Goal: Download file/media

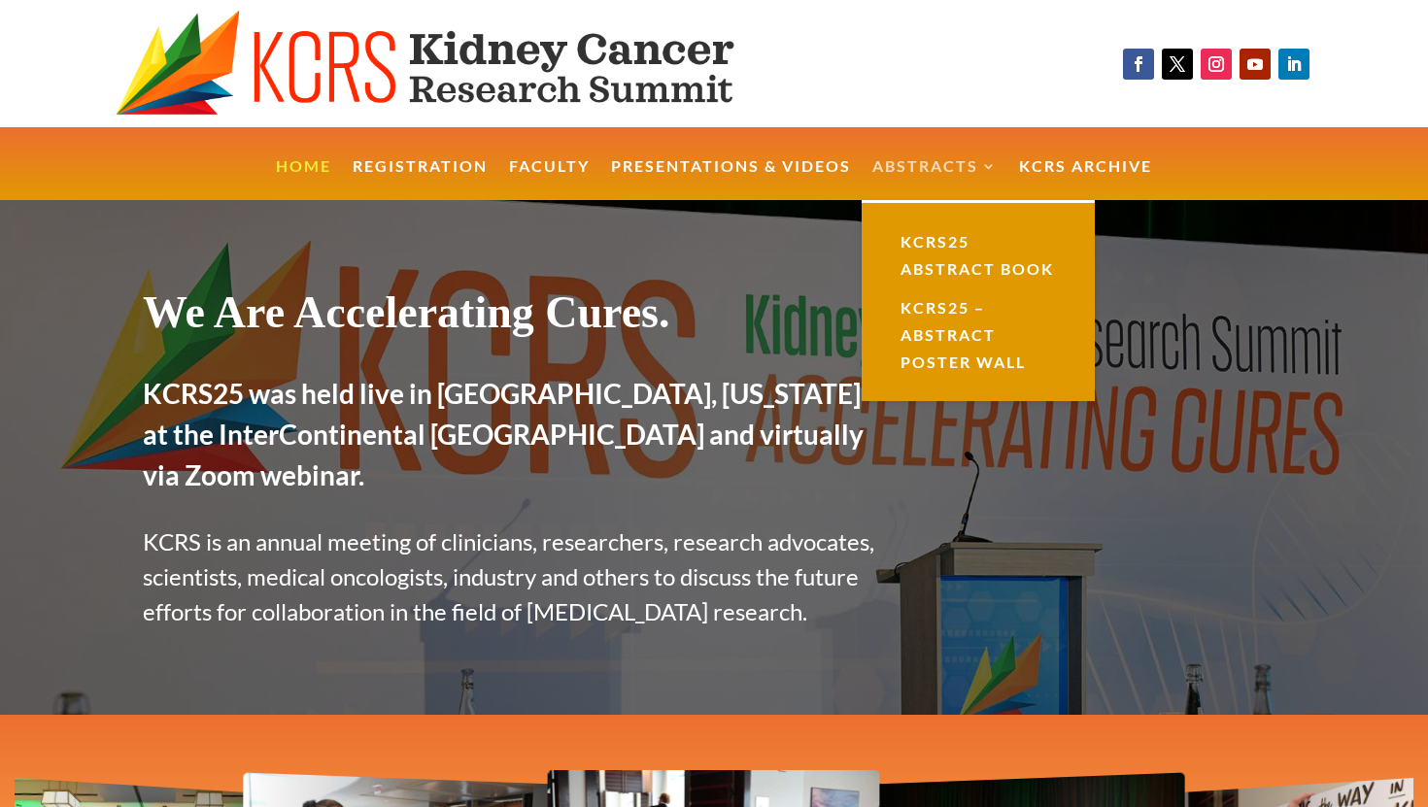
click at [925, 159] on link "Abstracts" at bounding box center [935, 180] width 125 height 42
click at [941, 269] on link "KCRS25 Abstract Book" at bounding box center [978, 255] width 194 height 66
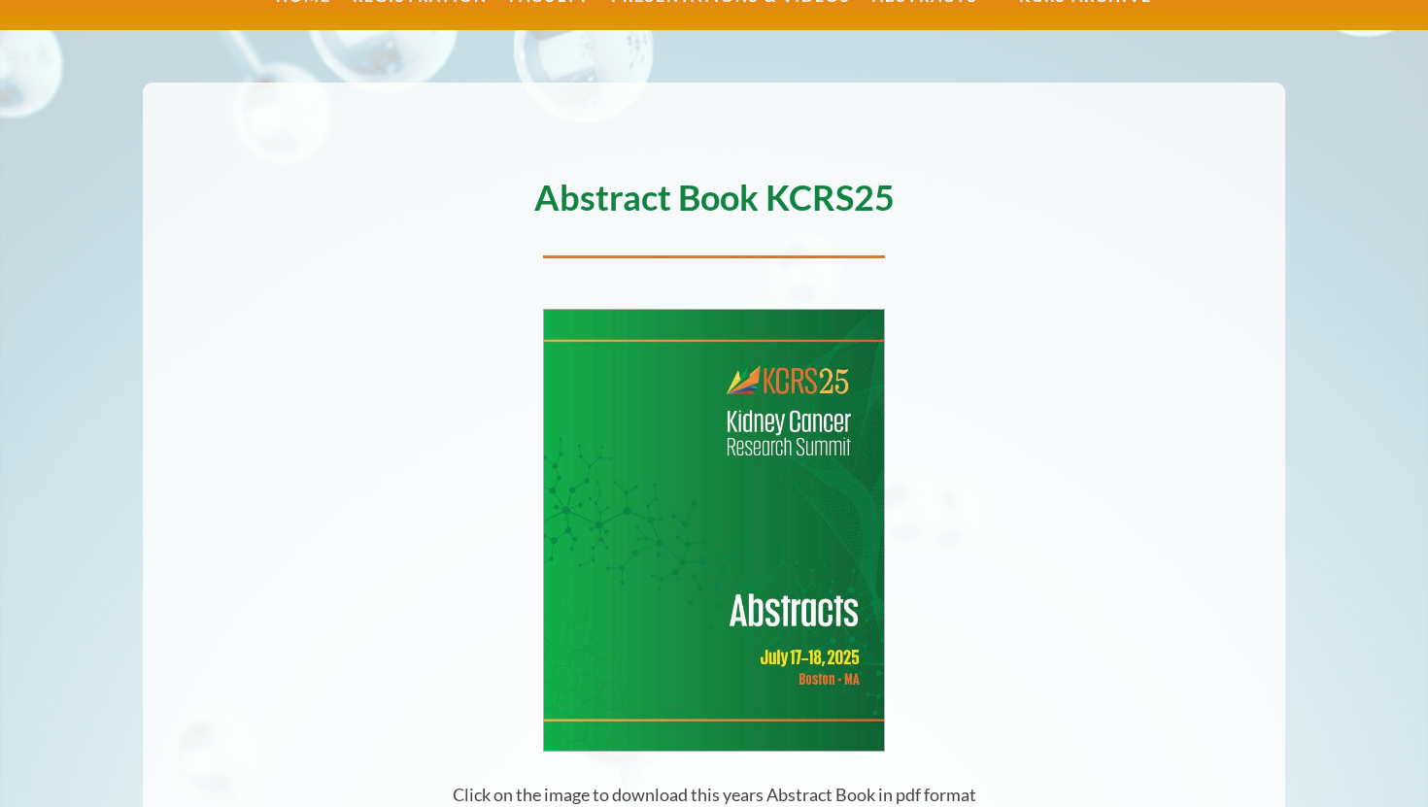
scroll to position [479, 0]
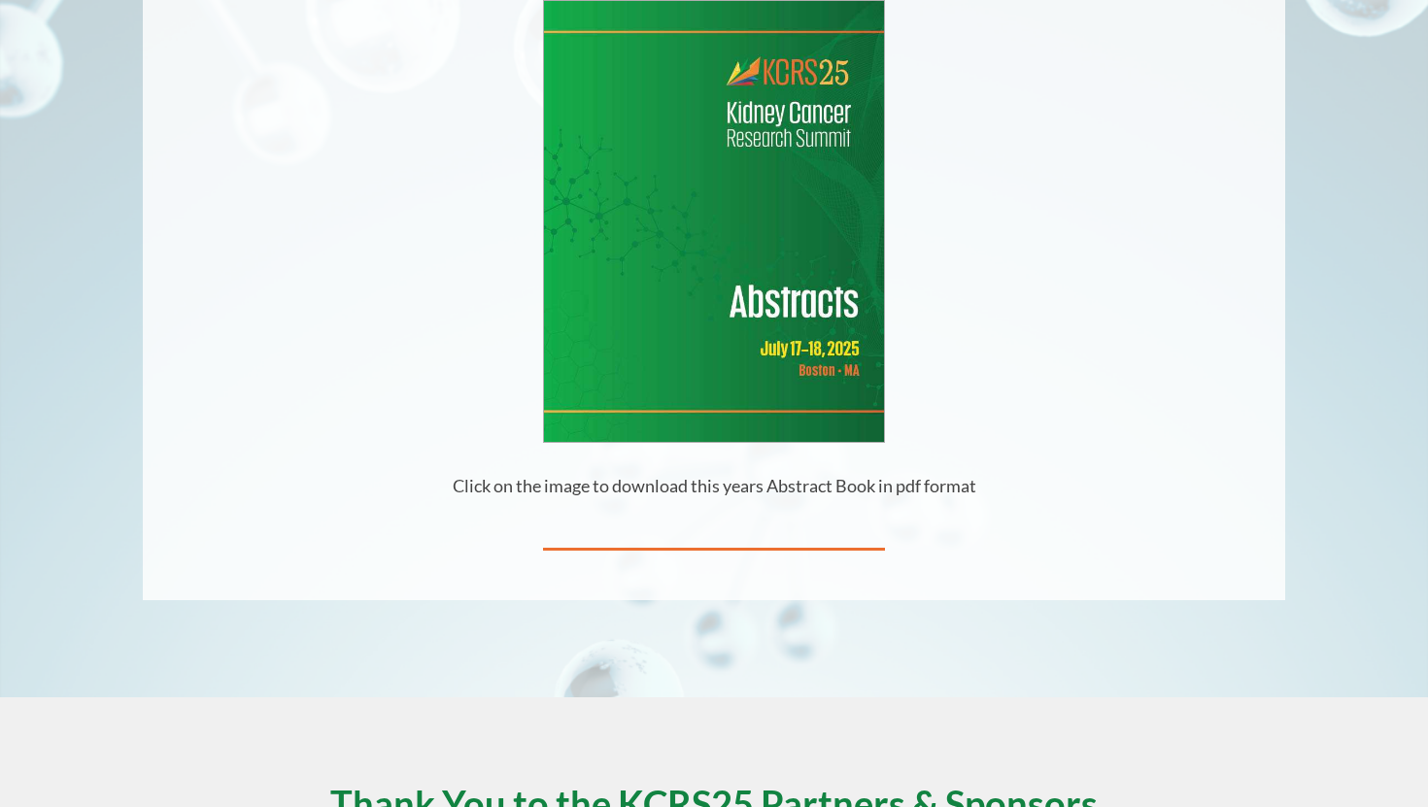
click at [696, 145] on img at bounding box center [714, 221] width 341 height 441
